Goal: Information Seeking & Learning: Learn about a topic

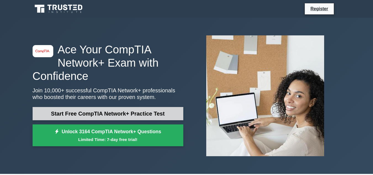
click at [96, 111] on link "Start Free CompTIA Network+ Practice Test" at bounding box center [108, 113] width 151 height 13
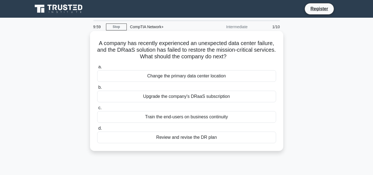
click at [166, 79] on div "Change the primary data center location" at bounding box center [186, 76] width 179 height 12
click at [97, 69] on input "a. Change the primary data center location" at bounding box center [97, 67] width 0 height 4
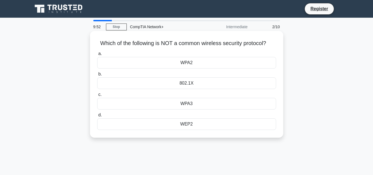
click at [196, 63] on div "WPA2" at bounding box center [186, 63] width 179 height 12
click at [97, 55] on input "a. WPA2" at bounding box center [97, 54] width 0 height 4
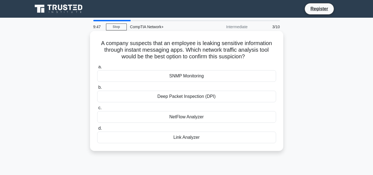
click at [201, 94] on div "Deep Packet Inspection (DPI)" at bounding box center [186, 96] width 179 height 12
click at [97, 89] on input "b. Deep Packet Inspection (DPI)" at bounding box center [97, 88] width 0 height 4
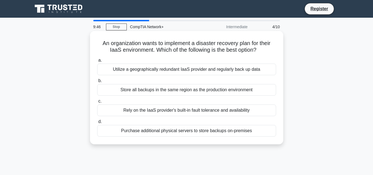
click at [178, 74] on div "Utilize a geographically redundant IaaS provider and regularly back up data" at bounding box center [186, 69] width 179 height 12
click at [97, 62] on input "a. Utilize a geographically redundant IaaS provider and regularly back up data" at bounding box center [97, 60] width 0 height 4
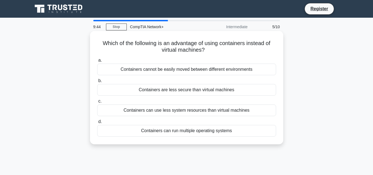
click at [193, 106] on div "Containers can use less system resources than virtual machines" at bounding box center [186, 110] width 179 height 12
click at [97, 103] on input "c. Containers can use less system resources than virtual machines" at bounding box center [97, 101] width 0 height 4
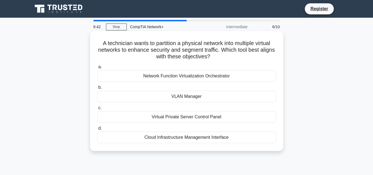
click at [189, 96] on div "VLAN Manager" at bounding box center [186, 96] width 179 height 12
click at [97, 89] on input "b. VLAN Manager" at bounding box center [97, 88] width 0 height 4
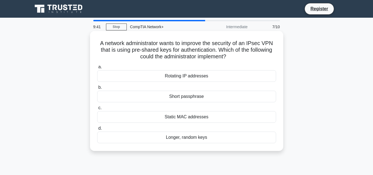
click at [193, 118] on div "Static MAC addresses" at bounding box center [186, 117] width 179 height 12
click at [97, 110] on input "c. Static MAC addresses" at bounding box center [97, 108] width 0 height 4
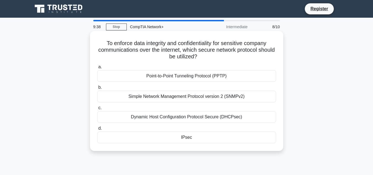
click at [190, 80] on div "Point-to-Point Tunneling Protocol (PPTP)" at bounding box center [186, 76] width 179 height 12
click at [97, 69] on input "a. Point-to-Point Tunneling Protocol (PPTP)" at bounding box center [97, 67] width 0 height 4
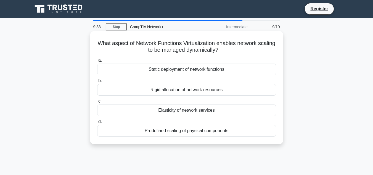
click at [199, 70] on div "Static deployment of network functions" at bounding box center [186, 69] width 179 height 12
click at [97, 62] on input "a. Static deployment of network functions" at bounding box center [97, 60] width 0 height 4
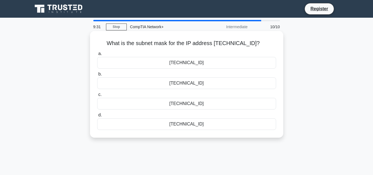
click at [198, 104] on div "255.255.248.0" at bounding box center [186, 104] width 179 height 12
click at [97, 96] on input "c. 255.255.248.0" at bounding box center [97, 95] width 0 height 4
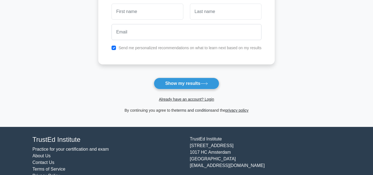
scroll to position [103, 0]
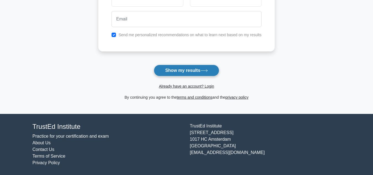
click at [201, 72] on button "Show my results" at bounding box center [186, 71] width 65 height 12
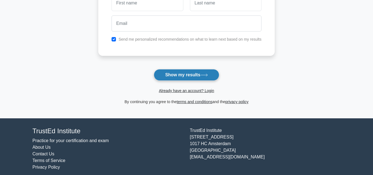
click at [198, 76] on button "Show my results" at bounding box center [186, 75] width 65 height 12
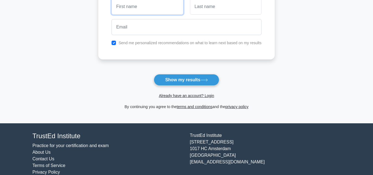
click at [164, 14] on input "text" at bounding box center [146, 7] width 71 height 16
type input "soarav"
click at [154, 74] on button "Show my results" at bounding box center [186, 80] width 65 height 12
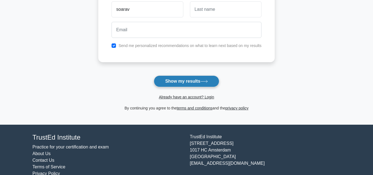
click at [197, 83] on button "Show my results" at bounding box center [186, 81] width 65 height 12
drag, startPoint x: 36, startPoint y: 14, endPoint x: 27, endPoint y: 14, distance: 8.8
